Goal: Information Seeking & Learning: Check status

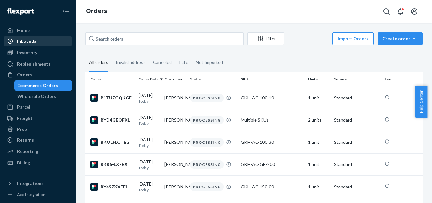
click at [109, 27] on div "Filter Import Orders Create order Ecommerce order Removal order All orders Inva…" at bounding box center [254, 113] width 356 height 180
click at [33, 52] on div "Inventory" at bounding box center [27, 52] width 20 height 6
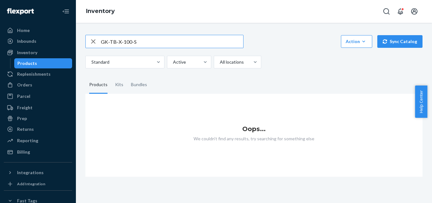
type input "GK-TB-X-100-S"
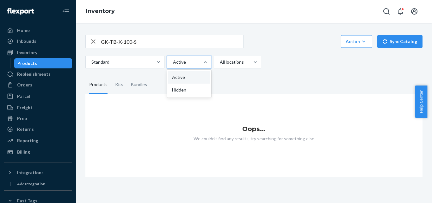
drag, startPoint x: 200, startPoint y: 58, endPoint x: 271, endPoint y: 39, distance: 73.4
click at [283, 29] on div "GK-TB-X-100-S Action Create product Create kit or bundle Bulk create products B…" at bounding box center [254, 101] width 347 height 149
click at [283, 58] on div "Standard Active All locations" at bounding box center [251, 62] width 333 height 13
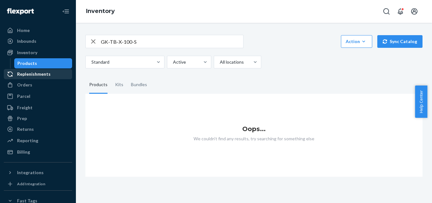
click at [34, 73] on div "Replenishments" at bounding box center [34, 74] width 34 height 6
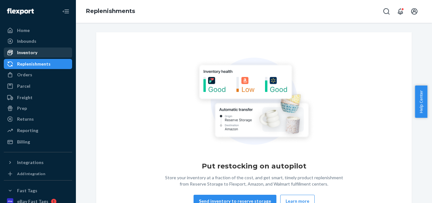
click at [29, 50] on div "Inventory" at bounding box center [27, 52] width 20 height 6
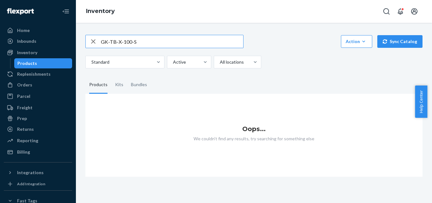
click at [197, 38] on input "GK-TB-X-100-S" at bounding box center [172, 41] width 142 height 13
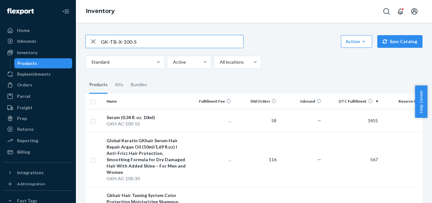
type input "GK-TB-X-100-S"
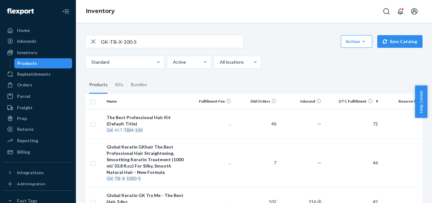
click at [300, 40] on div "GK-TB-X-100-S Action Create product Create kit or bundle Bulk create products B…" at bounding box center [253, 41] width 337 height 13
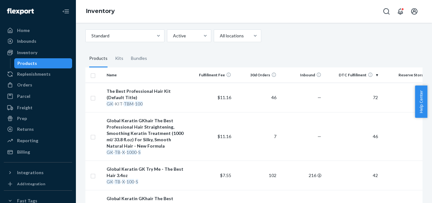
scroll to position [55, 0]
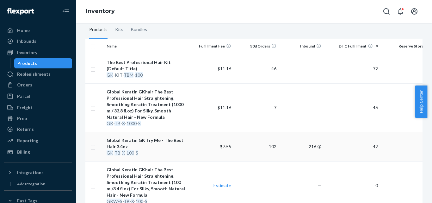
click at [147, 141] on div "Global Keratin GK Try Me - The Best Hair 3.4oz" at bounding box center [146, 143] width 79 height 13
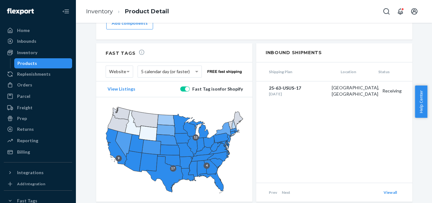
scroll to position [656, 0]
